Goal: Task Accomplishment & Management: Manage account settings

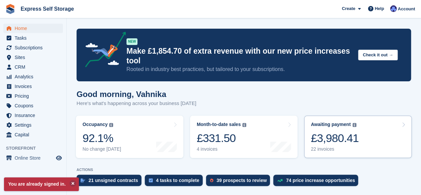
click at [337, 141] on div "£3,980.41" at bounding box center [335, 138] width 48 height 14
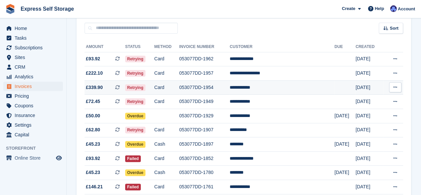
scroll to position [60, 0]
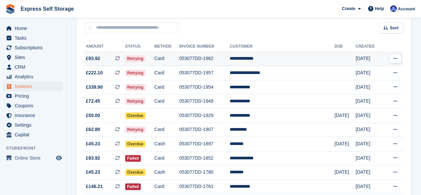
click at [228, 63] on td "053077DD-1962" at bounding box center [204, 59] width 51 height 14
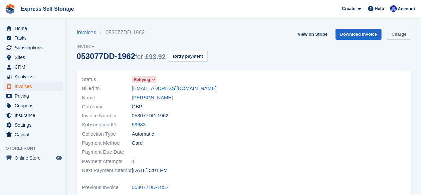
click at [400, 34] on link "Charge" at bounding box center [399, 34] width 24 height 11
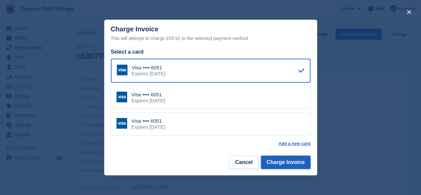
click at [289, 165] on button "Charge Invoice" at bounding box center [286, 161] width 50 height 13
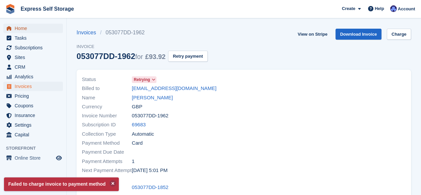
click at [36, 29] on span "Home" at bounding box center [35, 28] width 40 height 9
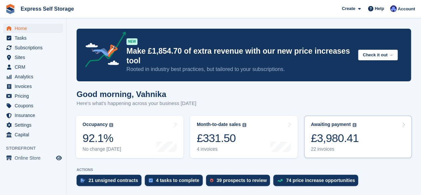
click at [320, 136] on div "£3,980.41" at bounding box center [335, 138] width 48 height 14
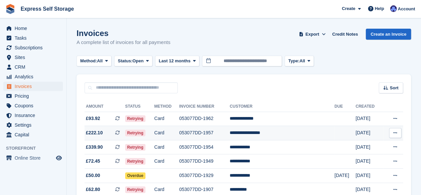
click at [265, 136] on td "**********" at bounding box center [282, 133] width 105 height 14
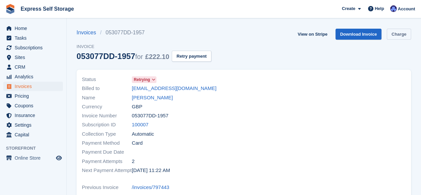
click at [400, 34] on link "Charge" at bounding box center [399, 34] width 24 height 11
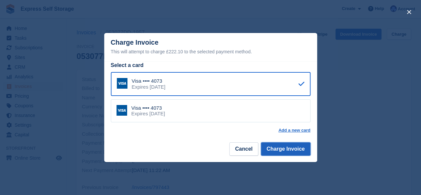
click at [287, 144] on button "Charge Invoice" at bounding box center [286, 148] width 50 height 13
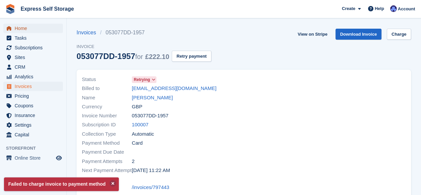
click at [33, 25] on span "Home" at bounding box center [35, 28] width 40 height 9
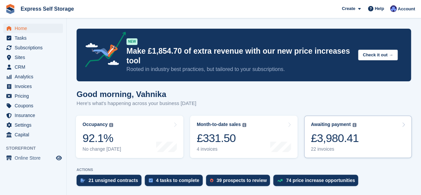
click at [323, 145] on div "£3,980.41" at bounding box center [335, 138] width 48 height 14
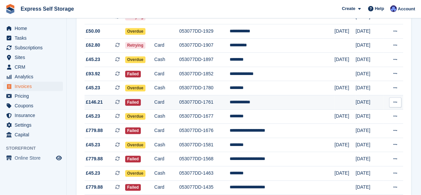
scroll to position [129, 0]
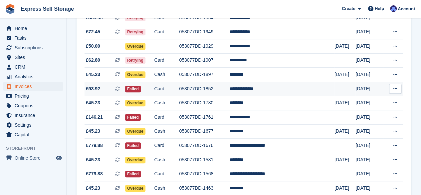
click at [278, 90] on td "**********" at bounding box center [282, 89] width 105 height 14
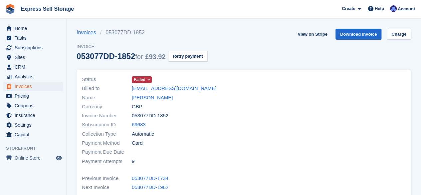
drag, startPoint x: 130, startPoint y: 88, endPoint x: 184, endPoint y: 89, distance: 53.3
click at [184, 89] on div "Billed to [EMAIL_ADDRESS][DOMAIN_NAME]" at bounding box center [161, 88] width 158 height 9
copy div "[EMAIL_ADDRESS][DOMAIN_NAME]"
click at [236, 125] on div "Subscription ID 69683" at bounding box center [161, 124] width 158 height 9
drag, startPoint x: 129, startPoint y: 98, endPoint x: 174, endPoint y: 102, distance: 45.2
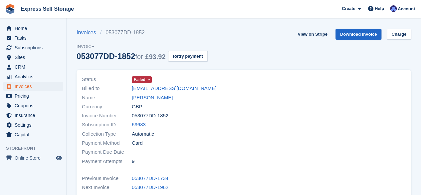
click at [174, 102] on div "Status Failed Billed to [EMAIL_ADDRESS][DOMAIN_NAME] Name Fligenia [PERSON_NAME…" at bounding box center [161, 120] width 166 height 99
click at [174, 102] on div "Currency GBP" at bounding box center [161, 106] width 158 height 9
drag, startPoint x: 129, startPoint y: 97, endPoint x: 167, endPoint y: 98, distance: 37.9
click at [167, 98] on div "Name Fligenia [PERSON_NAME]" at bounding box center [161, 97] width 158 height 9
copy div "[PERSON_NAME]"
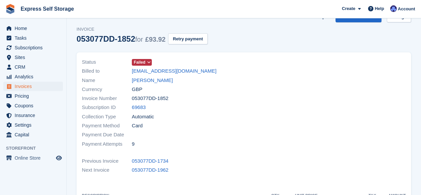
scroll to position [20, 0]
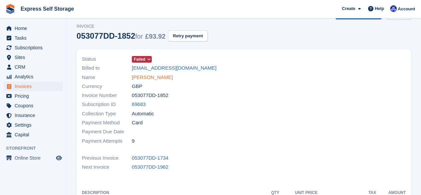
click at [144, 78] on link "[PERSON_NAME]" at bounding box center [152, 78] width 41 height 8
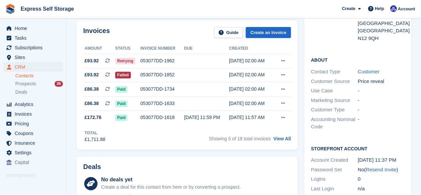
scroll to position [105, 0]
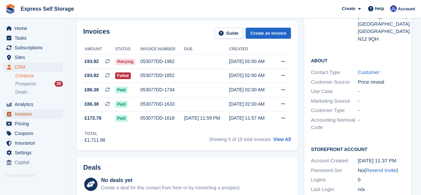
click at [31, 116] on span "Invoices" at bounding box center [35, 113] width 40 height 9
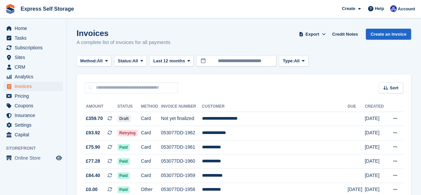
click at [41, 32] on span "Home" at bounding box center [35, 28] width 40 height 9
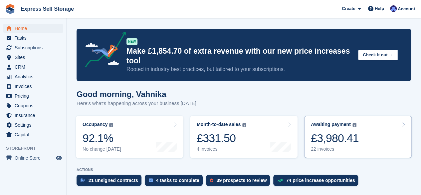
click at [336, 127] on div "Awaiting payment" at bounding box center [331, 124] width 40 height 6
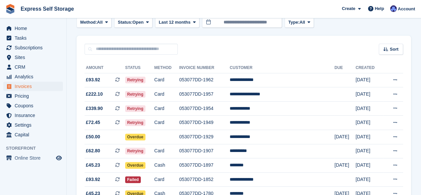
scroll to position [60, 0]
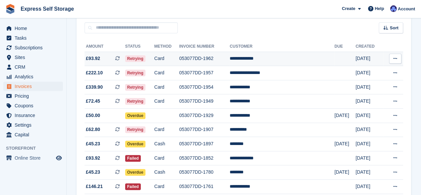
click at [118, 60] on span "£93.92 This is a recurring subscription invoice." at bounding box center [105, 58] width 41 height 7
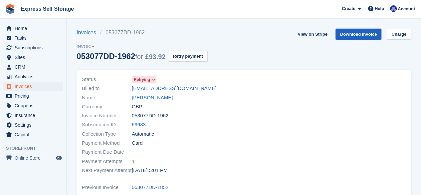
click at [357, 33] on link "Download Invoice" at bounding box center [358, 34] width 46 height 11
click at [43, 26] on span "Home" at bounding box center [35, 28] width 40 height 9
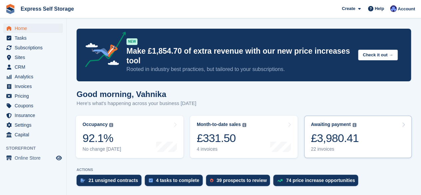
click at [373, 139] on link "Awaiting payment The total outstanding balance on all open invoices. £3,980.41 …" at bounding box center [357, 136] width 107 height 42
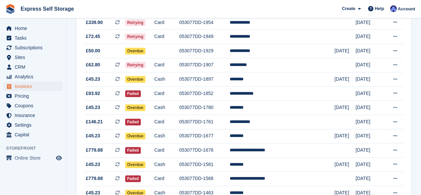
scroll to position [125, 0]
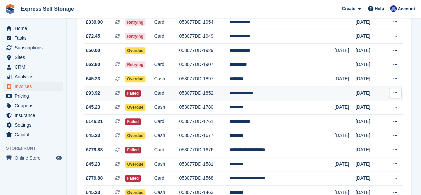
click at [214, 98] on td "053077DD-1852" at bounding box center [204, 93] width 51 height 14
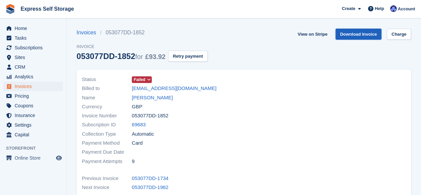
click at [361, 29] on link "Download Invoice" at bounding box center [358, 34] width 46 height 11
click at [33, 32] on span "Home" at bounding box center [35, 28] width 40 height 9
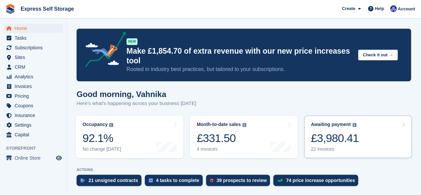
click at [325, 140] on div "£3,980.41" at bounding box center [335, 138] width 48 height 14
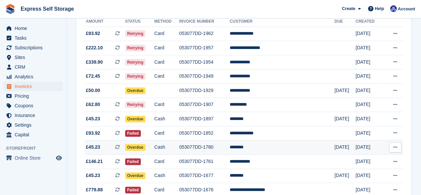
scroll to position [88, 0]
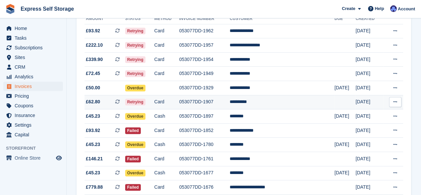
click at [263, 100] on td "**********" at bounding box center [282, 102] width 105 height 14
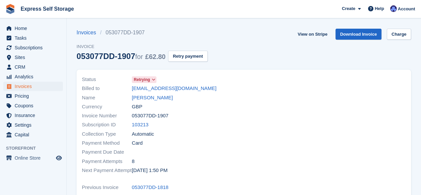
click at [152, 82] on icon at bounding box center [153, 80] width 4 height 4
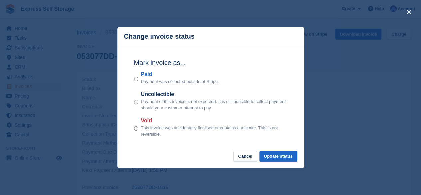
click at [343, 78] on div "close" at bounding box center [210, 97] width 421 height 195
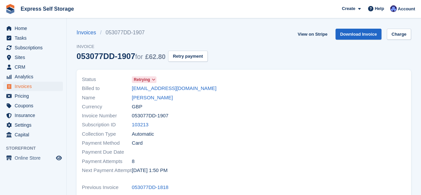
click at [34, 23] on div "Home Tasks Subscriptions Subscriptions Subscriptions Contracts Price increases …" at bounding box center [33, 80] width 66 height 118
click at [33, 27] on span "Home" at bounding box center [35, 28] width 40 height 9
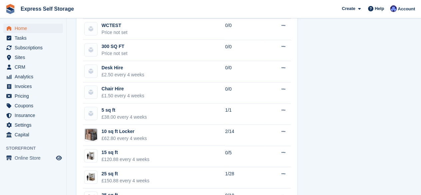
scroll to position [442, 0]
click at [44, 50] on span "Subscriptions" at bounding box center [35, 47] width 40 height 9
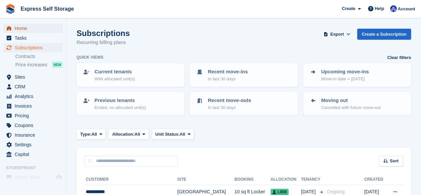
click at [39, 32] on span "Home" at bounding box center [35, 28] width 40 height 9
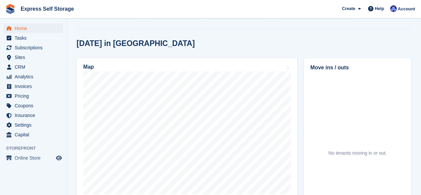
scroll to position [169, 0]
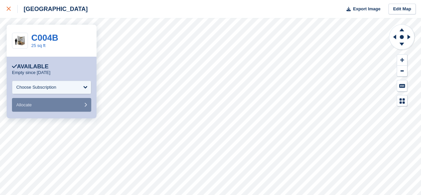
click at [11, 11] on div at bounding box center [12, 9] width 11 height 8
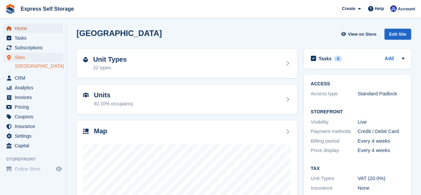
click at [34, 29] on span "Home" at bounding box center [35, 28] width 40 height 9
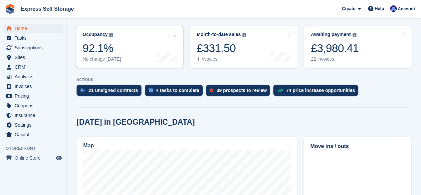
scroll to position [90, 0]
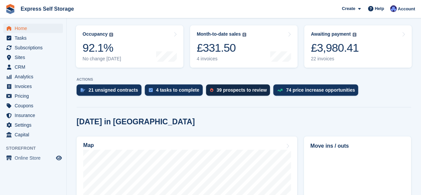
click at [231, 92] on div "39 prospects to review" at bounding box center [242, 89] width 50 height 5
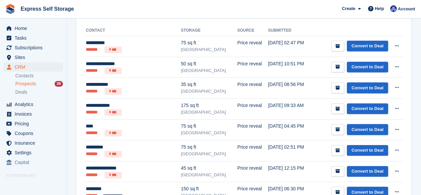
scroll to position [115, 0]
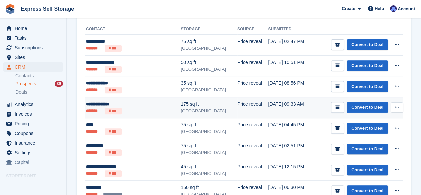
click at [397, 104] on button at bounding box center [397, 107] width 12 height 10
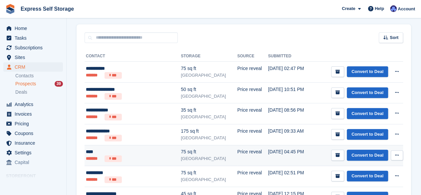
scroll to position [87, 0]
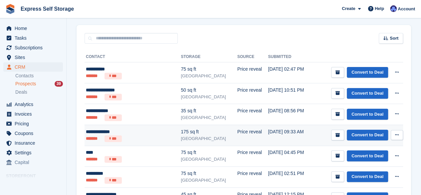
click at [392, 134] on button at bounding box center [397, 135] width 12 height 10
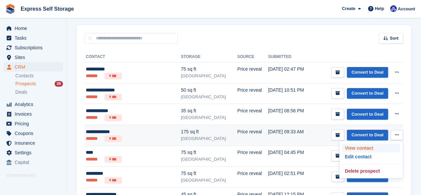
click at [355, 148] on p "View contact" at bounding box center [371, 147] width 58 height 9
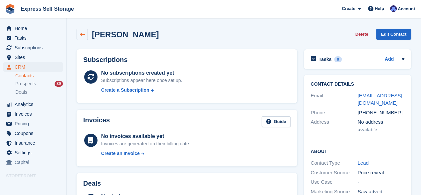
click at [77, 32] on link at bounding box center [82, 34] width 11 height 11
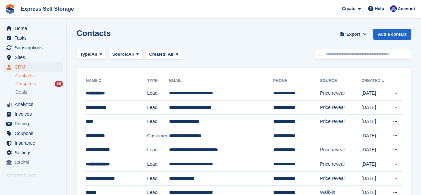
click at [35, 82] on span "Prospects" at bounding box center [25, 84] width 21 height 6
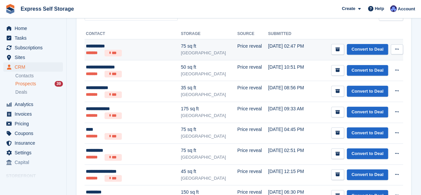
scroll to position [111, 0]
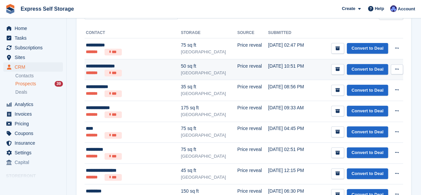
click at [237, 69] on td "Price reveal" at bounding box center [252, 69] width 31 height 21
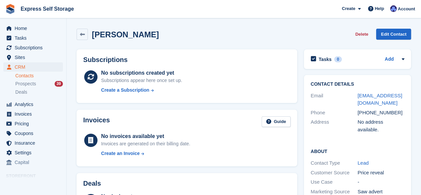
click at [38, 33] on ul "Home" at bounding box center [33, 29] width 66 height 10
click at [38, 32] on span "Home" at bounding box center [35, 28] width 40 height 9
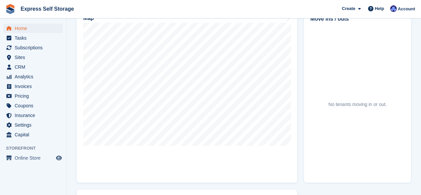
scroll to position [199, 0]
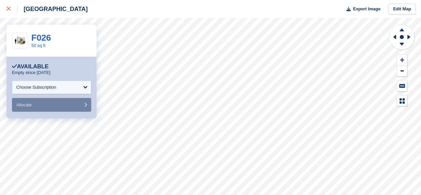
click at [9, 10] on icon at bounding box center [9, 9] width 4 height 4
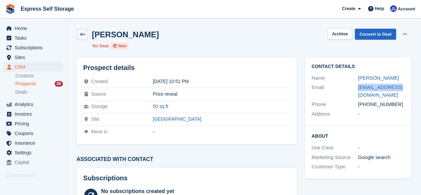
drag, startPoint x: 355, startPoint y: 87, endPoint x: 397, endPoint y: 90, distance: 41.4
click at [397, 90] on div "Email [EMAIL_ADDRESS][DOMAIN_NAME]" at bounding box center [357, 91] width 93 height 17
copy div "[EMAIL_ADDRESS][DOMAIN_NAME]"
click at [171, 96] on div "Price reveal" at bounding box center [221, 93] width 137 height 5
click at [83, 36] on icon at bounding box center [82, 34] width 5 height 5
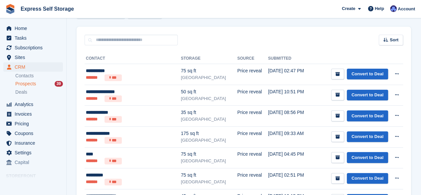
scroll to position [86, 0]
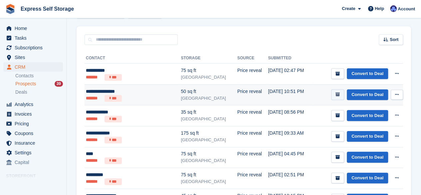
click at [340, 94] on icon "submit" at bounding box center [337, 94] width 4 height 4
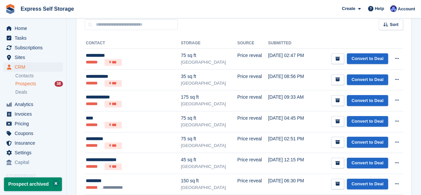
scroll to position [102, 0]
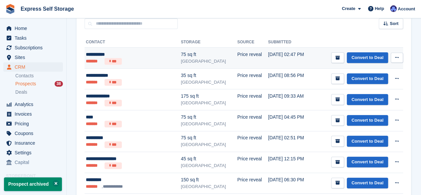
click at [144, 58] on ul "******* ***" at bounding box center [124, 61] width 76 height 7
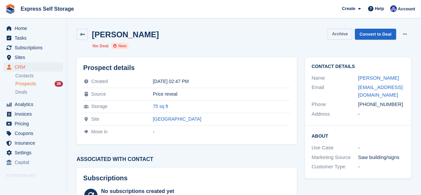
click at [348, 31] on button "Archive" at bounding box center [339, 34] width 25 height 11
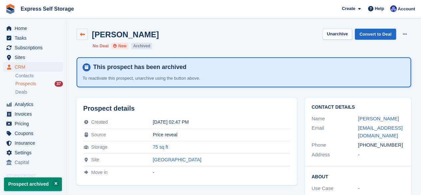
click at [84, 35] on icon at bounding box center [82, 34] width 5 height 5
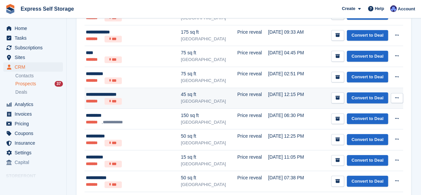
scroll to position [147, 0]
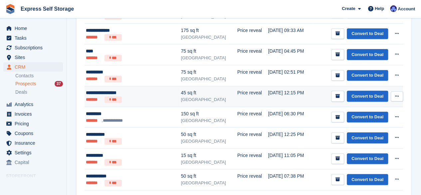
click at [198, 99] on div "[GEOGRAPHIC_DATA]" at bounding box center [209, 99] width 56 height 7
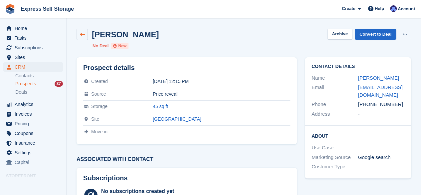
click at [85, 37] on link at bounding box center [82, 34] width 11 height 11
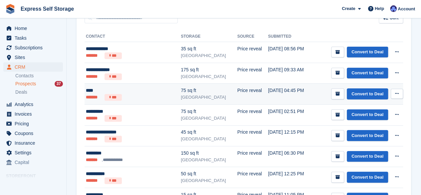
scroll to position [108, 0]
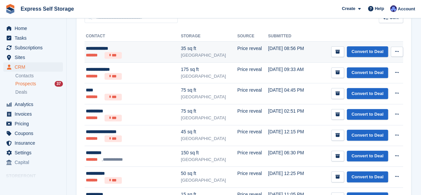
click at [237, 53] on td "Price reveal" at bounding box center [252, 52] width 31 height 21
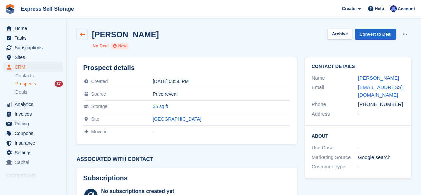
click at [77, 36] on link at bounding box center [82, 34] width 11 height 11
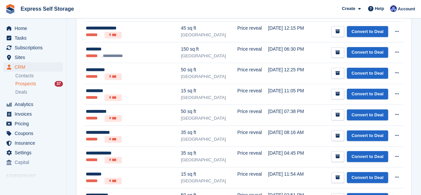
scroll to position [212, 0]
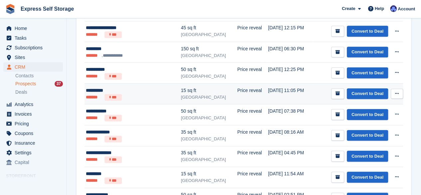
click at [139, 89] on div "**********" at bounding box center [124, 90] width 76 height 7
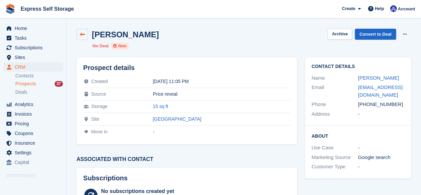
click at [83, 36] on icon at bounding box center [82, 34] width 5 height 5
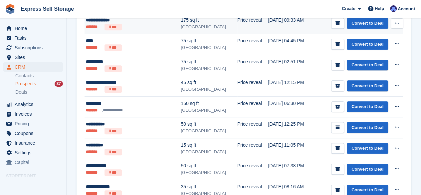
scroll to position [157, 0]
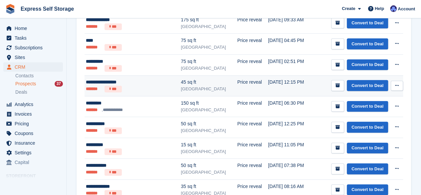
click at [154, 86] on ul "******* ***" at bounding box center [124, 89] width 76 height 7
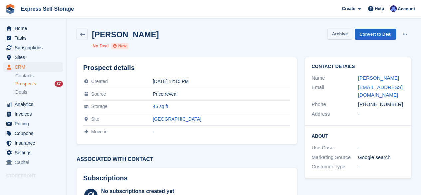
click at [339, 35] on button "Archive" at bounding box center [339, 34] width 25 height 11
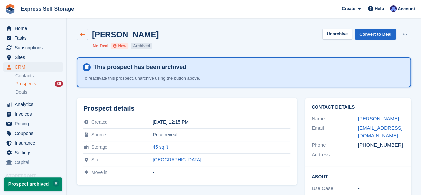
click at [78, 37] on link at bounding box center [82, 34] width 11 height 11
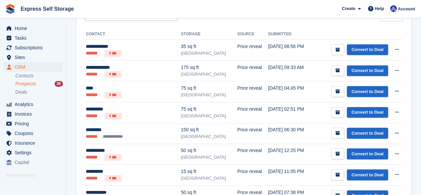
scroll to position [112, 0]
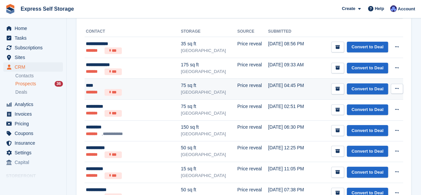
click at [182, 91] on div "[GEOGRAPHIC_DATA]" at bounding box center [209, 92] width 56 height 7
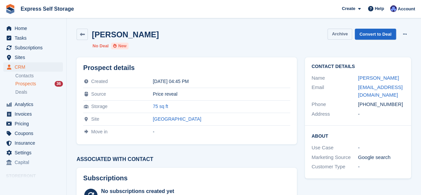
click at [338, 32] on button "Archive" at bounding box center [339, 34] width 25 height 11
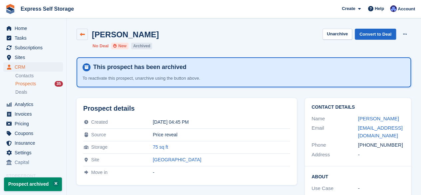
click at [81, 35] on icon at bounding box center [82, 34] width 5 height 5
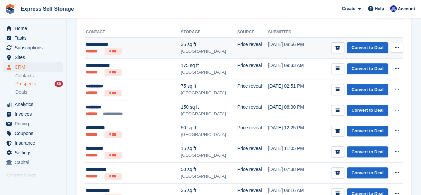
scroll to position [112, 0]
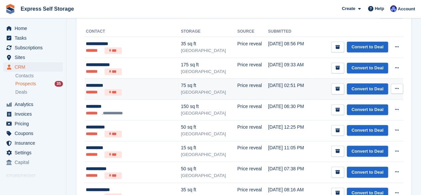
click at [181, 92] on div "[GEOGRAPHIC_DATA]" at bounding box center [209, 92] width 56 height 7
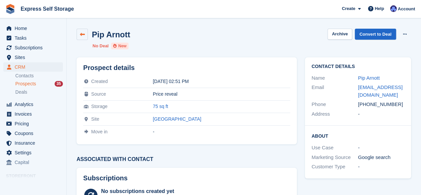
click at [78, 34] on link at bounding box center [82, 34] width 11 height 11
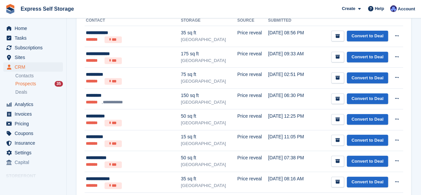
scroll to position [134, 0]
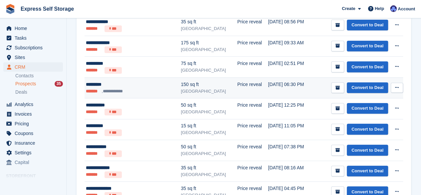
click at [181, 91] on div "[GEOGRAPHIC_DATA]" at bounding box center [209, 91] width 56 height 7
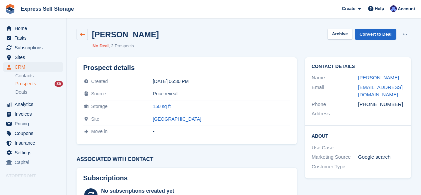
click at [79, 33] on link at bounding box center [82, 34] width 11 height 11
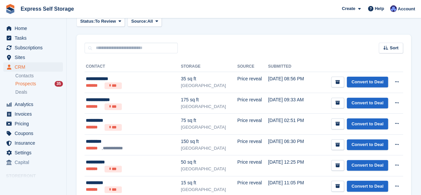
scroll to position [78, 0]
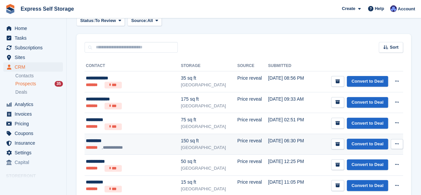
click at [140, 145] on ul "**********" at bounding box center [124, 147] width 76 height 7
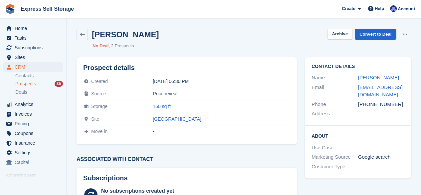
drag, startPoint x: 357, startPoint y: 76, endPoint x: 397, endPoint y: 105, distance: 48.9
click at [397, 105] on div "Contact Details Name [PERSON_NAME] Email [EMAIL_ADDRESS][DOMAIN_NAME] Phone [PH…" at bounding box center [358, 91] width 106 height 68
click at [342, 55] on div "Contact Details Name [PERSON_NAME] Email [EMAIL_ADDRESS][DOMAIN_NAME] Phone [PH…" at bounding box center [358, 117] width 114 height 129
drag, startPoint x: 310, startPoint y: 77, endPoint x: 398, endPoint y: 108, distance: 92.9
click at [398, 108] on div "Contact Details Name ALI YESIL Email aliyesiluk@yahoo.com Phone +447584304466 A…" at bounding box center [358, 91] width 106 height 68
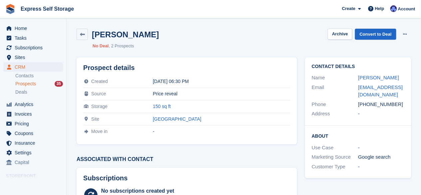
copy div "Name ALI YESIL Email aliyesiluk@yahoo.com Phone +447584304466"
click at [34, 35] on span "Tasks" at bounding box center [35, 37] width 40 height 9
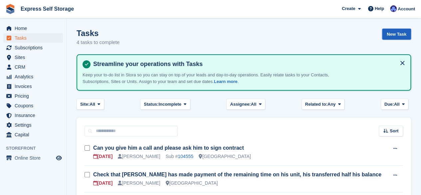
click at [389, 35] on link "New Task" at bounding box center [396, 34] width 29 height 11
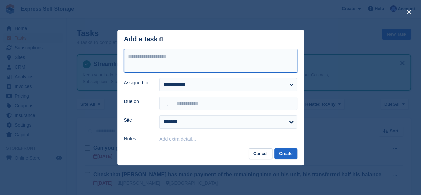
click at [202, 60] on textarea at bounding box center [210, 61] width 173 height 24
paste textarea "**********"
click at [144, 59] on textarea "**********" at bounding box center [210, 61] width 173 height 24
click at [143, 59] on textarea "**********" at bounding box center [210, 61] width 173 height 24
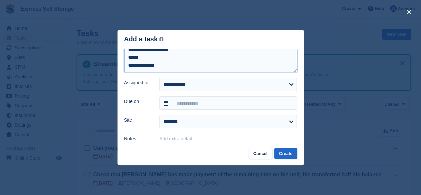
scroll to position [7, 0]
click at [128, 60] on textarea "**********" at bounding box center [210, 61] width 173 height 24
click at [128, 66] on textarea "**********" at bounding box center [210, 61] width 173 height 24
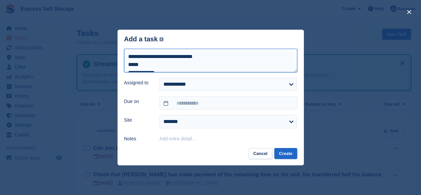
drag, startPoint x: 142, startPoint y: 66, endPoint x: 123, endPoint y: 66, distance: 19.0
click at [123, 66] on div "**********" at bounding box center [210, 96] width 186 height 94
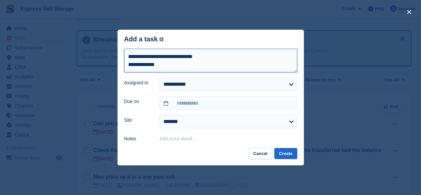
scroll to position [25, 0]
type textarea "**********"
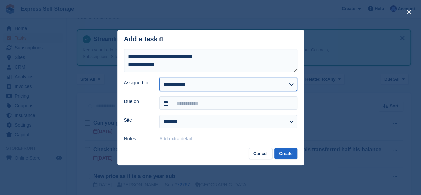
click at [202, 85] on select "**********" at bounding box center [227, 84] width 137 height 13
select select "****"
click at [159, 78] on select "**********" at bounding box center [227, 84] width 137 height 13
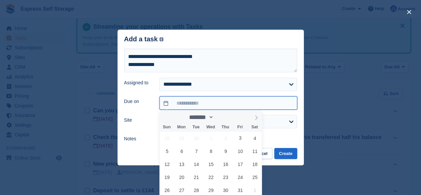
click at [199, 106] on input "text" at bounding box center [227, 102] width 137 height 13
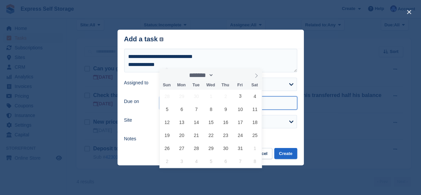
scroll to position [81, 0]
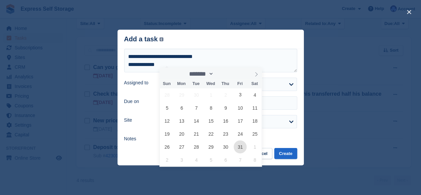
click at [242, 147] on span "31" at bounding box center [240, 146] width 13 height 13
type input "**********"
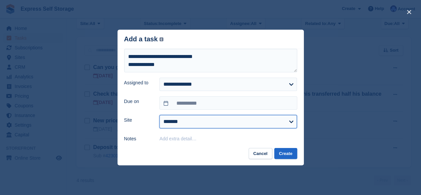
click at [189, 122] on select "**********" at bounding box center [227, 121] width 137 height 13
select select "****"
click at [159, 115] on select "**********" at bounding box center [227, 121] width 137 height 13
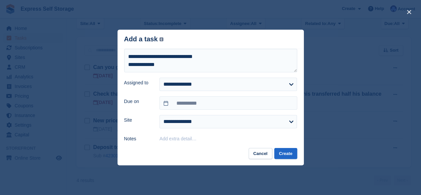
click at [182, 138] on button "Add extra detail…" at bounding box center [177, 138] width 37 height 5
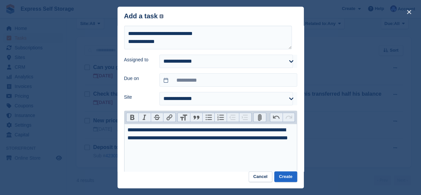
type trix-editor "**********"
click at [288, 175] on button "Create" at bounding box center [285, 176] width 23 height 11
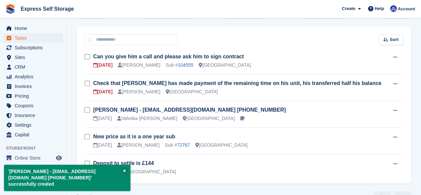
scroll to position [93, 0]
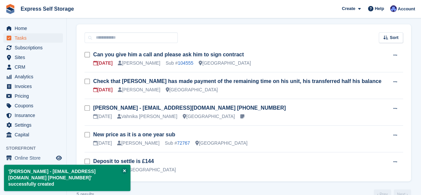
click at [251, 57] on h3 "Can you give him a call and please ask him to sign contract" at bounding box center [241, 54] width 296 height 7
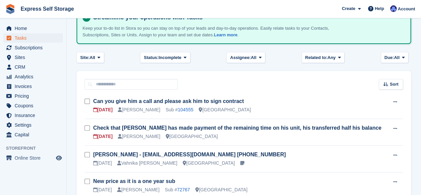
scroll to position [50, 0]
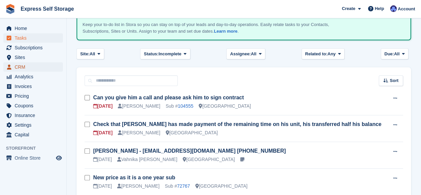
click at [34, 68] on span "CRM" at bounding box center [35, 66] width 40 height 9
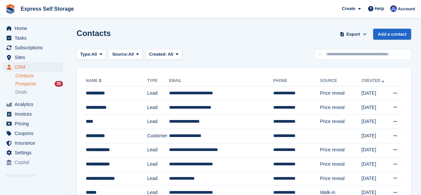
click at [32, 85] on span "Prospects" at bounding box center [25, 84] width 21 height 6
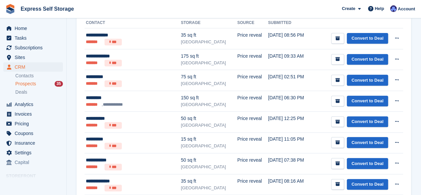
scroll to position [122, 0]
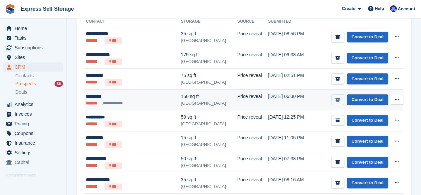
click at [338, 101] on icon "submit" at bounding box center [337, 100] width 4 height 4
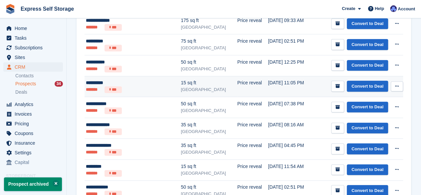
scroll to position [156, 0]
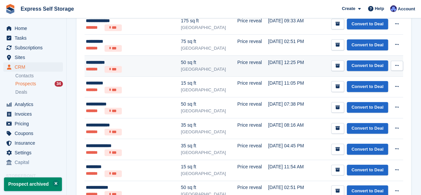
click at [268, 70] on td "14 Sep, 12:25 PM" at bounding box center [290, 65] width 45 height 21
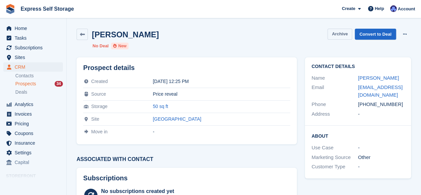
click at [341, 31] on button "Archive" at bounding box center [339, 34] width 25 height 11
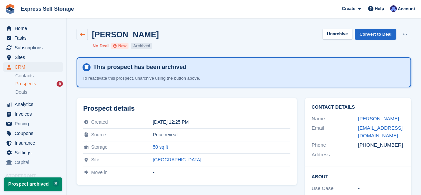
click at [78, 38] on link at bounding box center [82, 34] width 11 height 11
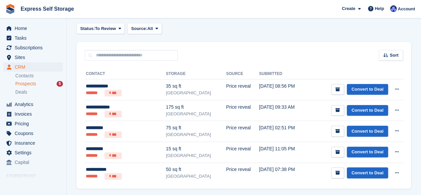
scroll to position [91, 0]
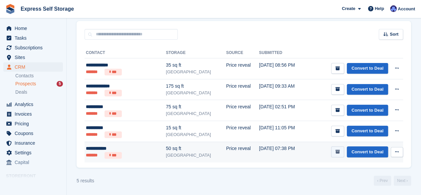
click at [338, 150] on icon "submit" at bounding box center [337, 151] width 4 height 4
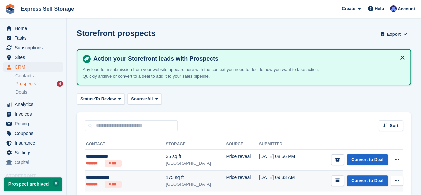
scroll to position [71, 0]
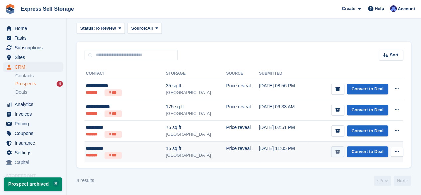
click at [335, 150] on button "submit" at bounding box center [337, 151] width 13 height 11
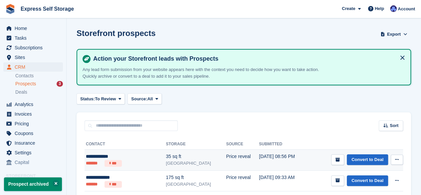
scroll to position [50, 0]
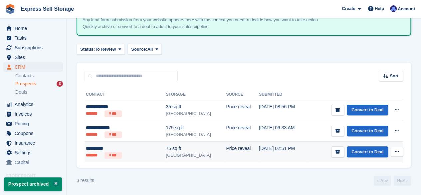
click at [264, 146] on td "[DATE] 02:51 PM" at bounding box center [283, 151] width 48 height 21
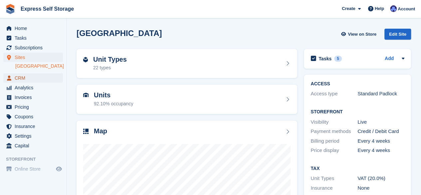
click at [30, 80] on span "CRM" at bounding box center [35, 77] width 40 height 9
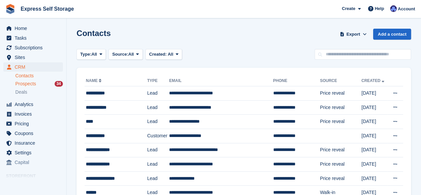
click at [31, 85] on span "Prospects" at bounding box center [25, 84] width 21 height 6
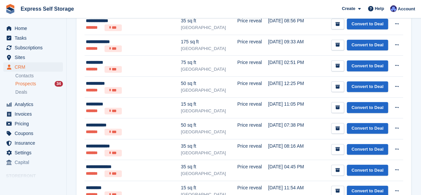
scroll to position [136, 0]
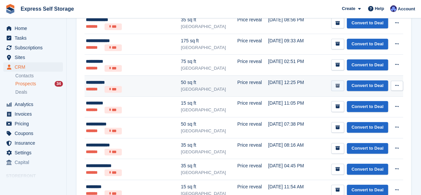
click at [341, 84] on button "submit" at bounding box center [337, 85] width 13 height 11
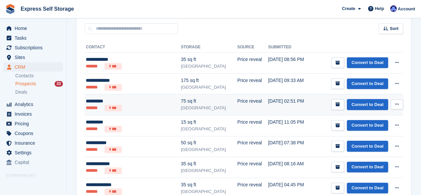
scroll to position [97, 0]
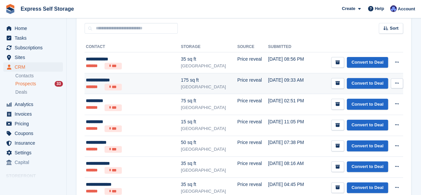
click at [237, 84] on td "Price reveal" at bounding box center [252, 83] width 31 height 21
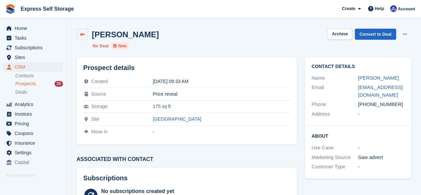
click at [82, 39] on link at bounding box center [82, 34] width 11 height 11
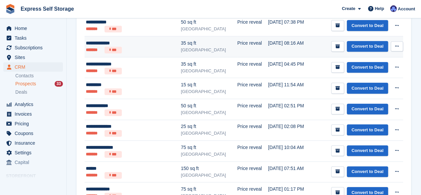
scroll to position [218, 0]
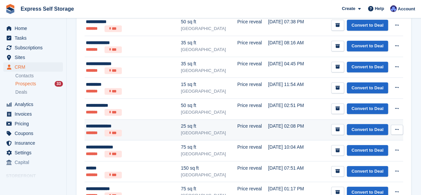
click at [197, 127] on div "25 sq ft" at bounding box center [209, 125] width 56 height 7
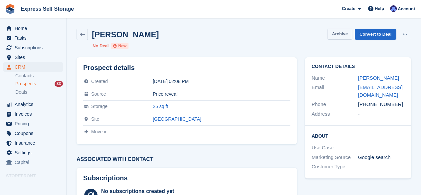
click at [342, 34] on button "Archive" at bounding box center [339, 34] width 25 height 11
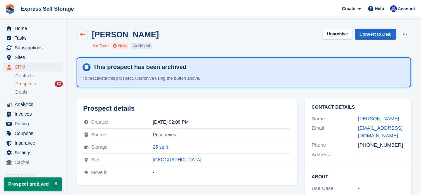
click at [81, 35] on icon at bounding box center [82, 34] width 5 height 5
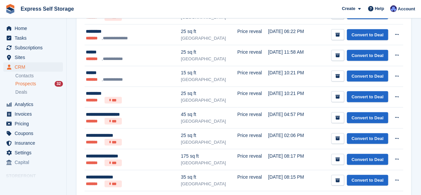
scroll to position [650, 0]
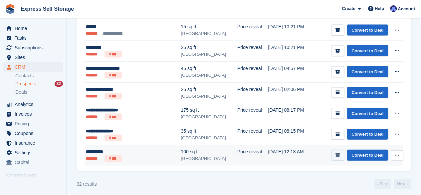
click at [341, 149] on button "submit" at bounding box center [337, 154] width 13 height 11
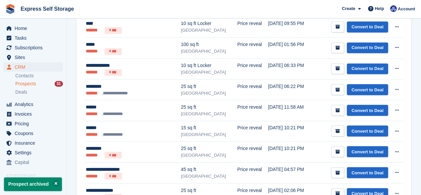
scroll to position [629, 0]
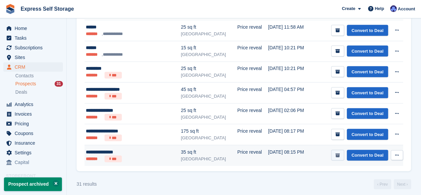
click at [336, 149] on button "submit" at bounding box center [337, 154] width 13 height 11
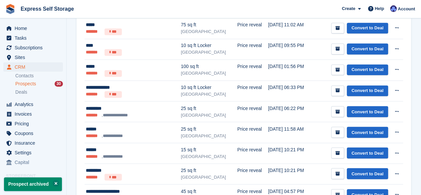
scroll to position [608, 0]
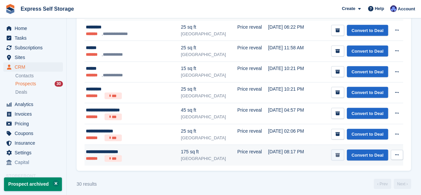
click at [340, 152] on icon "submit" at bounding box center [337, 154] width 4 height 4
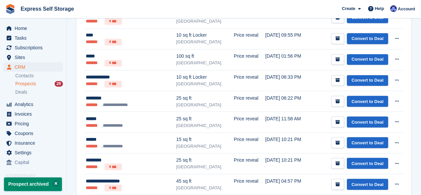
scroll to position [588, 0]
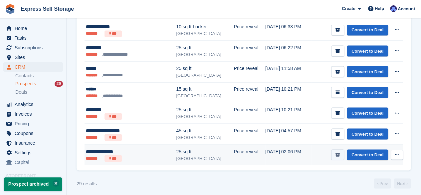
click at [339, 149] on button "submit" at bounding box center [337, 154] width 13 height 11
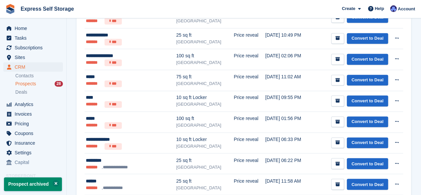
scroll to position [567, 0]
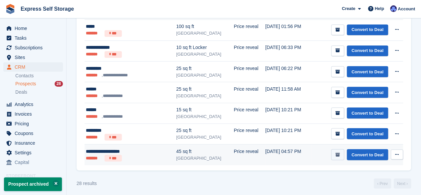
click at [342, 149] on button "submit" at bounding box center [337, 154] width 13 height 11
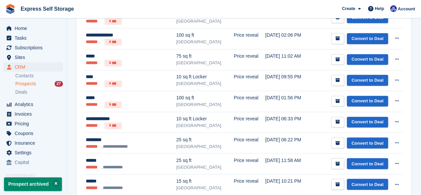
scroll to position [546, 0]
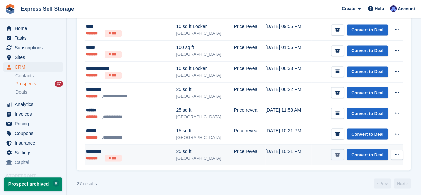
click at [339, 149] on button "submit" at bounding box center [337, 154] width 13 height 11
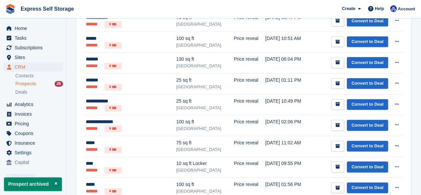
scroll to position [525, 0]
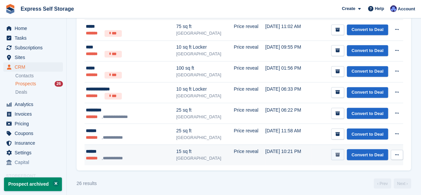
click at [335, 152] on button "submit" at bounding box center [337, 154] width 13 height 11
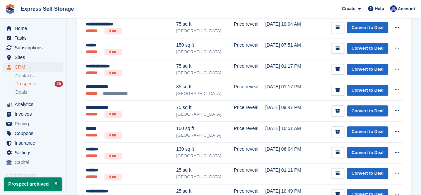
scroll to position [505, 0]
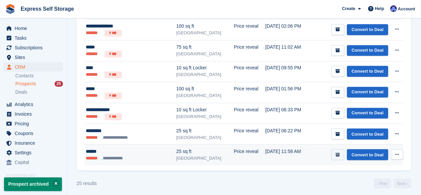
click at [335, 153] on button "submit" at bounding box center [337, 154] width 13 height 11
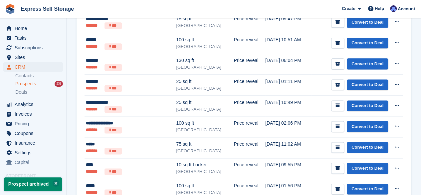
scroll to position [485, 0]
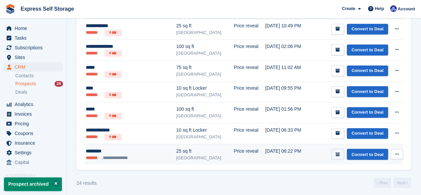
click at [337, 152] on icon "submit" at bounding box center [337, 154] width 4 height 4
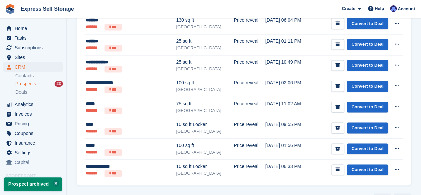
scroll to position [464, 0]
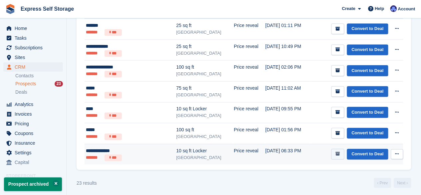
click at [340, 151] on icon "submit" at bounding box center [337, 153] width 4 height 4
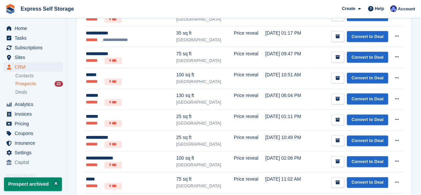
scroll to position [443, 0]
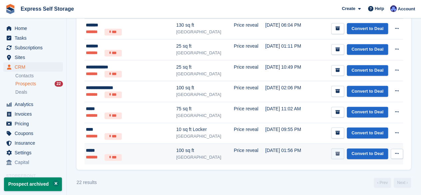
click at [338, 148] on button "submit" at bounding box center [337, 153] width 13 height 11
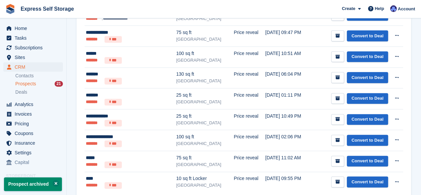
scroll to position [422, 0]
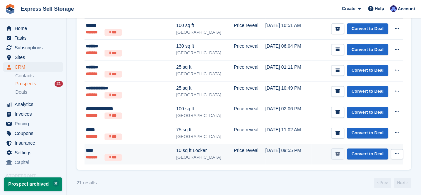
click at [339, 151] on icon "submit" at bounding box center [337, 153] width 4 height 4
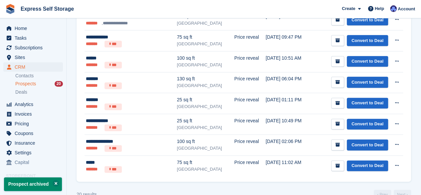
scroll to position [402, 0]
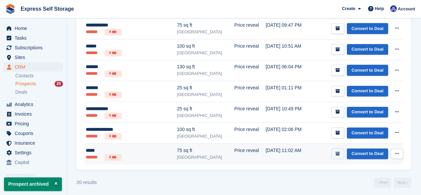
click at [340, 148] on button "submit" at bounding box center [337, 153] width 13 height 11
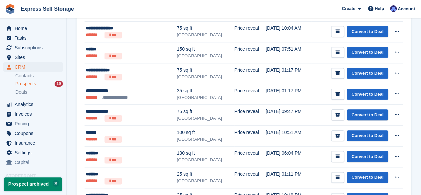
scroll to position [381, 0]
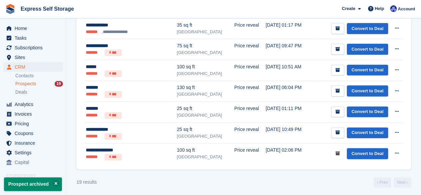
click at [340, 148] on button "submit" at bounding box center [337, 153] width 13 height 11
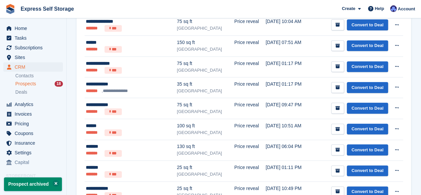
scroll to position [360, 0]
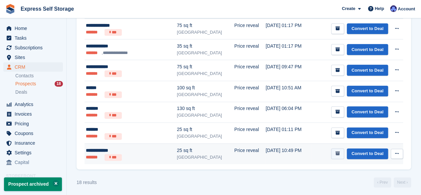
click at [339, 148] on button "submit" at bounding box center [337, 153] width 13 height 11
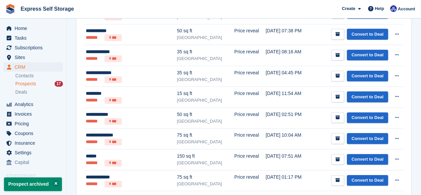
scroll to position [0, 0]
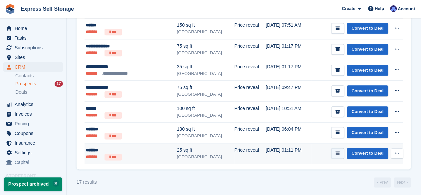
click at [341, 149] on button "submit" at bounding box center [337, 153] width 13 height 11
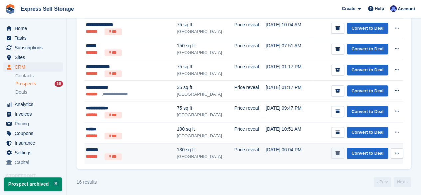
click at [338, 151] on icon "submit" at bounding box center [337, 153] width 4 height 4
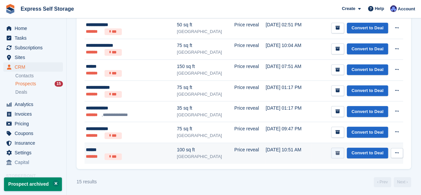
click at [340, 154] on button "submit" at bounding box center [337, 152] width 13 height 11
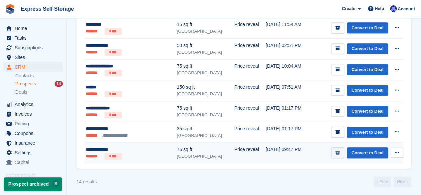
click at [340, 150] on icon "submit" at bounding box center [337, 152] width 4 height 4
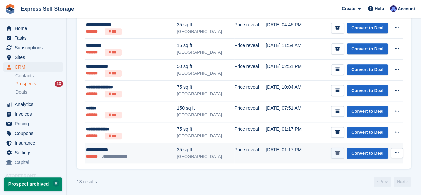
click at [340, 151] on icon "submit" at bounding box center [337, 153] width 4 height 4
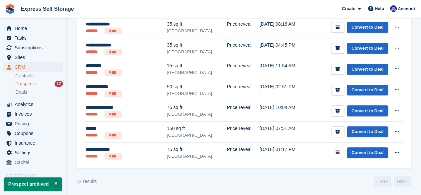
click at [340, 150] on icon "submit" at bounding box center [337, 152] width 4 height 4
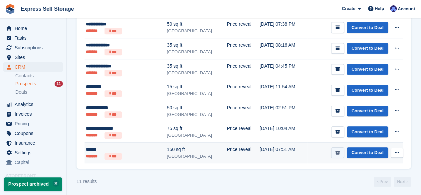
click at [336, 148] on button "submit" at bounding box center [337, 152] width 13 height 11
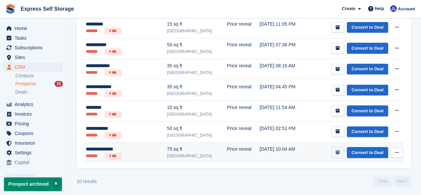
click at [340, 150] on icon "submit" at bounding box center [337, 152] width 4 height 4
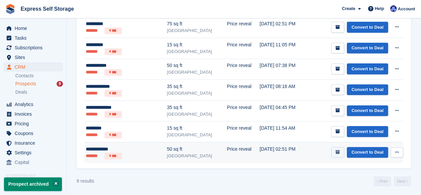
click at [339, 153] on button "submit" at bounding box center [337, 152] width 13 height 11
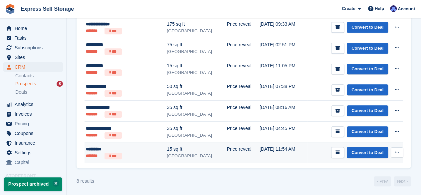
click at [227, 147] on td "Price reveal" at bounding box center [243, 152] width 33 height 21
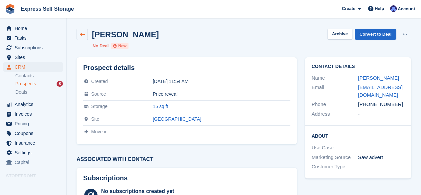
click at [82, 32] on icon at bounding box center [82, 34] width 5 height 5
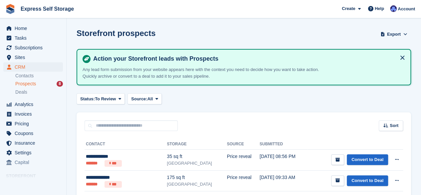
scroll to position [153, 0]
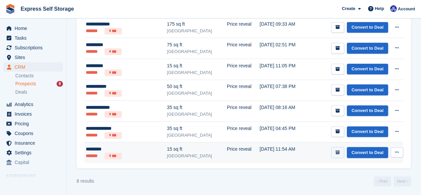
click at [341, 153] on button "submit" at bounding box center [337, 152] width 13 height 11
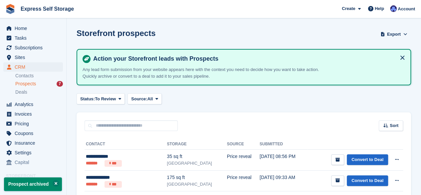
scroll to position [132, 0]
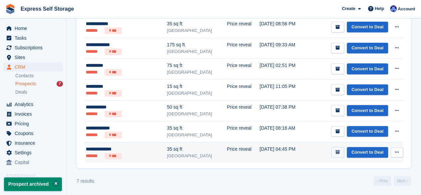
click at [338, 150] on icon "submit" at bounding box center [337, 152] width 4 height 4
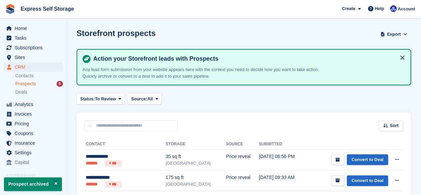
scroll to position [112, 0]
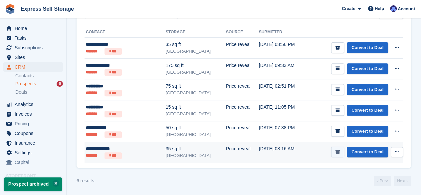
click at [338, 150] on icon "submit" at bounding box center [337, 152] width 4 height 4
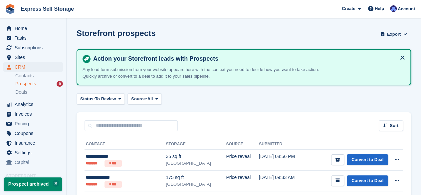
scroll to position [91, 0]
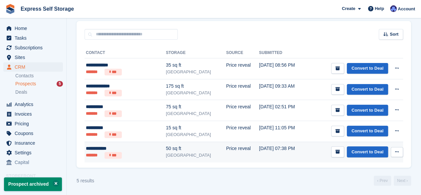
click at [268, 145] on td "01 Sep, 07:38 PM" at bounding box center [283, 151] width 48 height 21
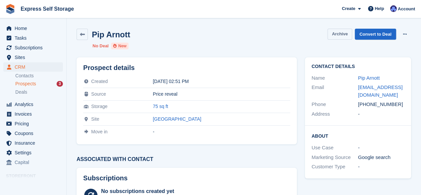
click at [344, 34] on button "Archive" at bounding box center [339, 34] width 25 height 11
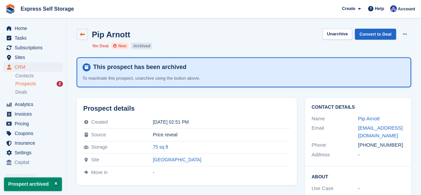
click at [79, 34] on link at bounding box center [82, 34] width 11 height 11
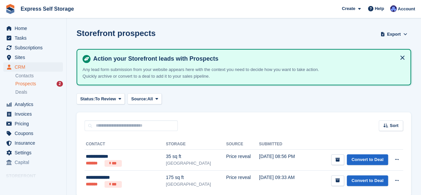
scroll to position [29, 0]
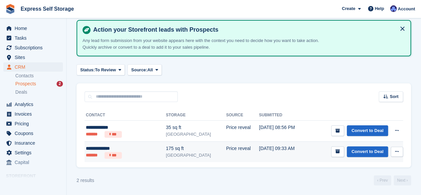
click at [166, 152] on div "[GEOGRAPHIC_DATA]" at bounding box center [196, 155] width 60 height 7
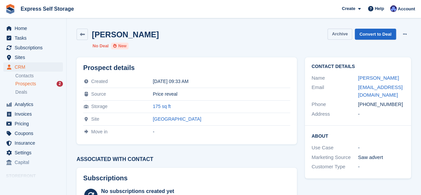
click at [343, 35] on button "Archive" at bounding box center [339, 34] width 25 height 11
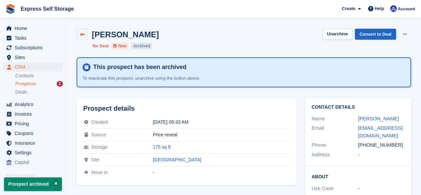
click at [82, 31] on link at bounding box center [82, 34] width 11 height 11
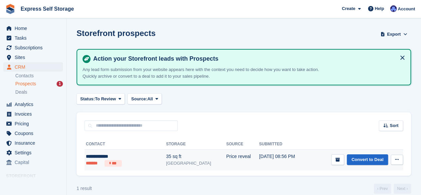
scroll to position [8, 0]
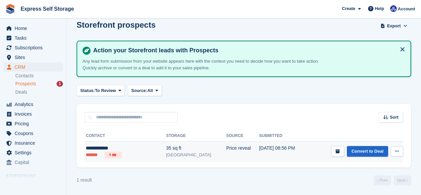
click at [226, 151] on td "Price reveal" at bounding box center [242, 151] width 33 height 21
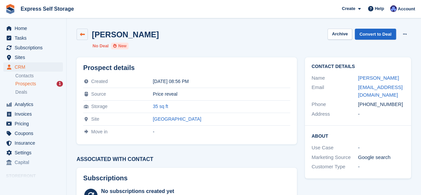
click at [83, 35] on icon at bounding box center [82, 34] width 5 height 5
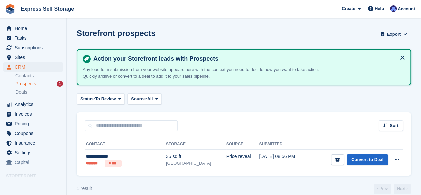
scroll to position [8, 0]
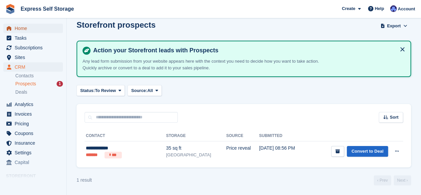
click at [45, 28] on span "Home" at bounding box center [35, 28] width 40 height 9
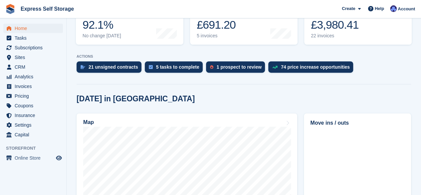
scroll to position [112, 0]
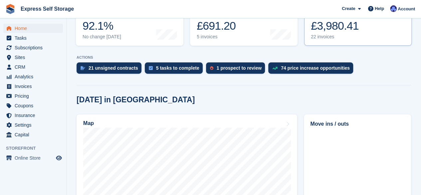
click at [329, 32] on div "£3,980.41" at bounding box center [335, 26] width 48 height 14
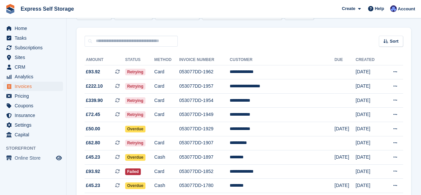
scroll to position [56, 0]
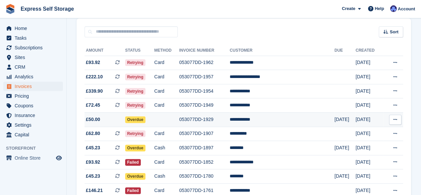
click at [270, 120] on td "**********" at bounding box center [282, 119] width 105 height 14
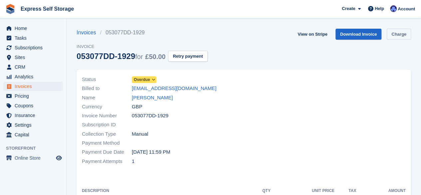
click at [396, 38] on link "Charge" at bounding box center [399, 34] width 24 height 11
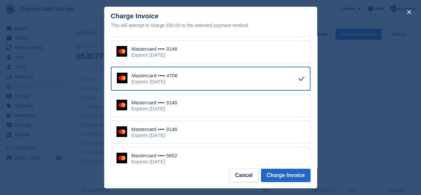
scroll to position [53, 0]
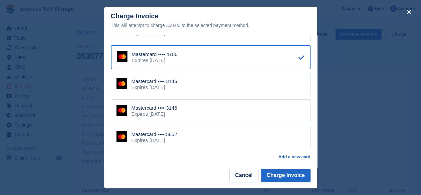
click at [245, 143] on div "Mastercard •••• 5652 Expires September 2026" at bounding box center [211, 136] width 200 height 23
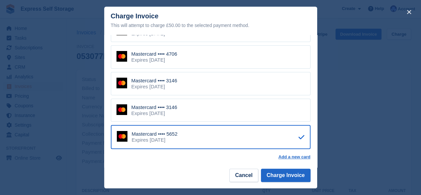
scroll to position [0, 0]
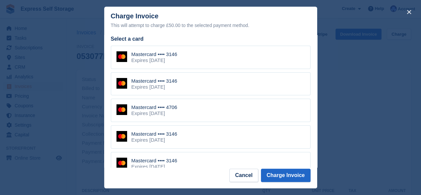
click at [232, 83] on div "Mastercard •••• 3146 Expires March 2027" at bounding box center [211, 83] width 200 height 23
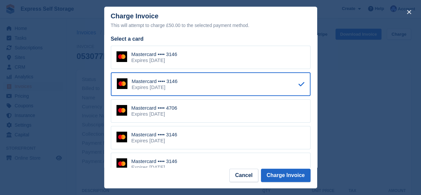
click at [237, 115] on div "Mastercard •••• 4706 Expires November 2033" at bounding box center [211, 110] width 200 height 23
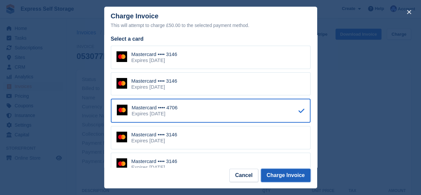
click at [278, 178] on button "Charge Invoice" at bounding box center [286, 174] width 50 height 13
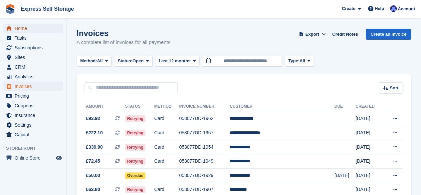
click at [22, 30] on span "Home" at bounding box center [35, 28] width 40 height 9
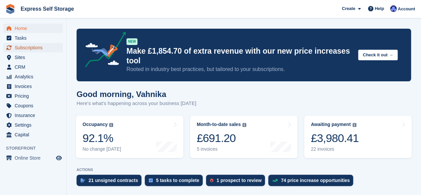
click at [47, 43] on span "Subscriptions" at bounding box center [35, 47] width 40 height 9
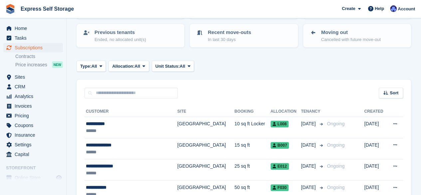
scroll to position [88, 0]
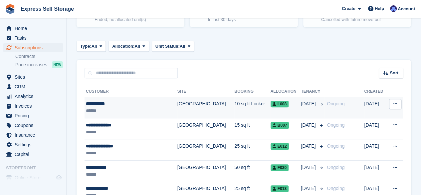
click at [177, 109] on td "[GEOGRAPHIC_DATA]" at bounding box center [205, 107] width 57 height 21
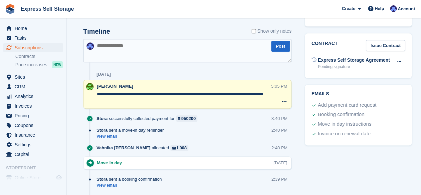
scroll to position [345, 0]
click at [161, 53] on textarea at bounding box center [187, 50] width 208 height 23
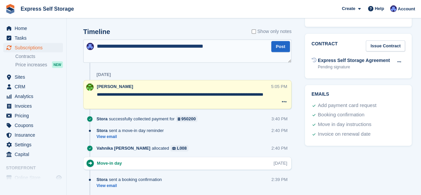
click at [196, 46] on textarea "**********" at bounding box center [187, 50] width 208 height 23
click at [216, 48] on textarea "**********" at bounding box center [187, 50] width 208 height 23
click at [224, 47] on textarea "**********" at bounding box center [187, 50] width 208 height 23
type textarea "**********"
click at [276, 43] on button "Post" at bounding box center [280, 46] width 19 height 11
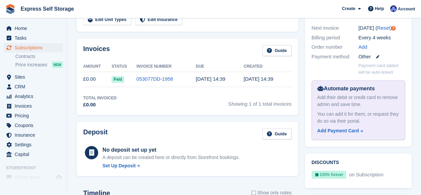
scroll to position [185, 0]
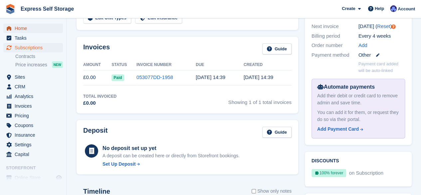
click at [31, 27] on span "Home" at bounding box center [35, 28] width 40 height 9
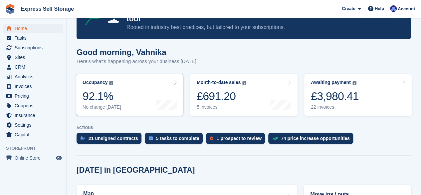
scroll to position [42, 0]
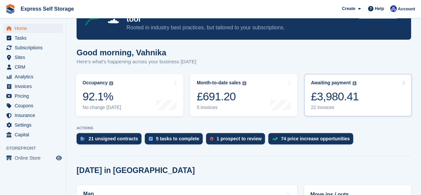
click at [354, 97] on div "£3,980.41" at bounding box center [335, 97] width 48 height 14
